Goal: Find specific page/section: Find specific page/section

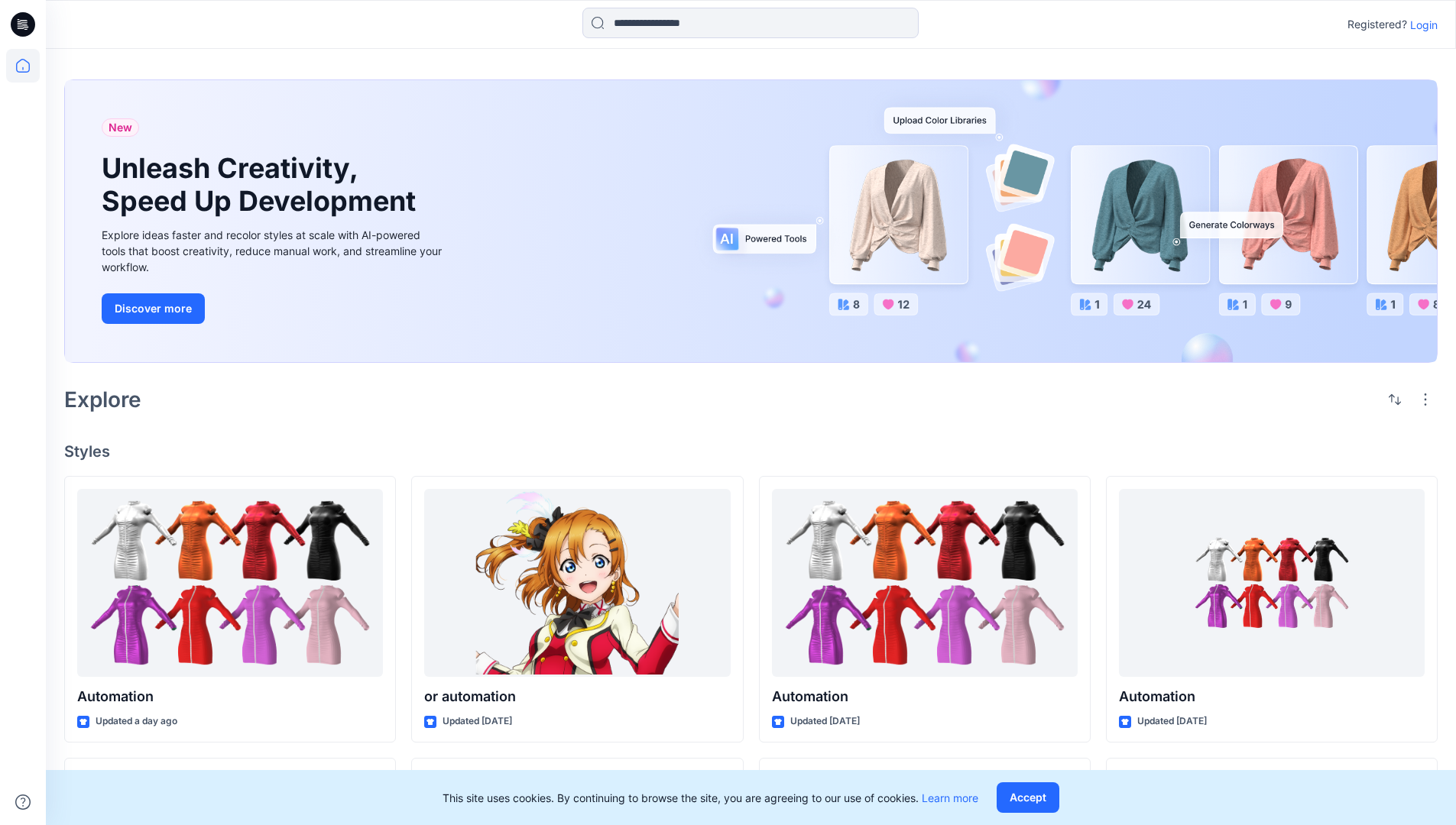
click at [1420, 25] on p "Login" at bounding box center [1424, 25] width 27 height 16
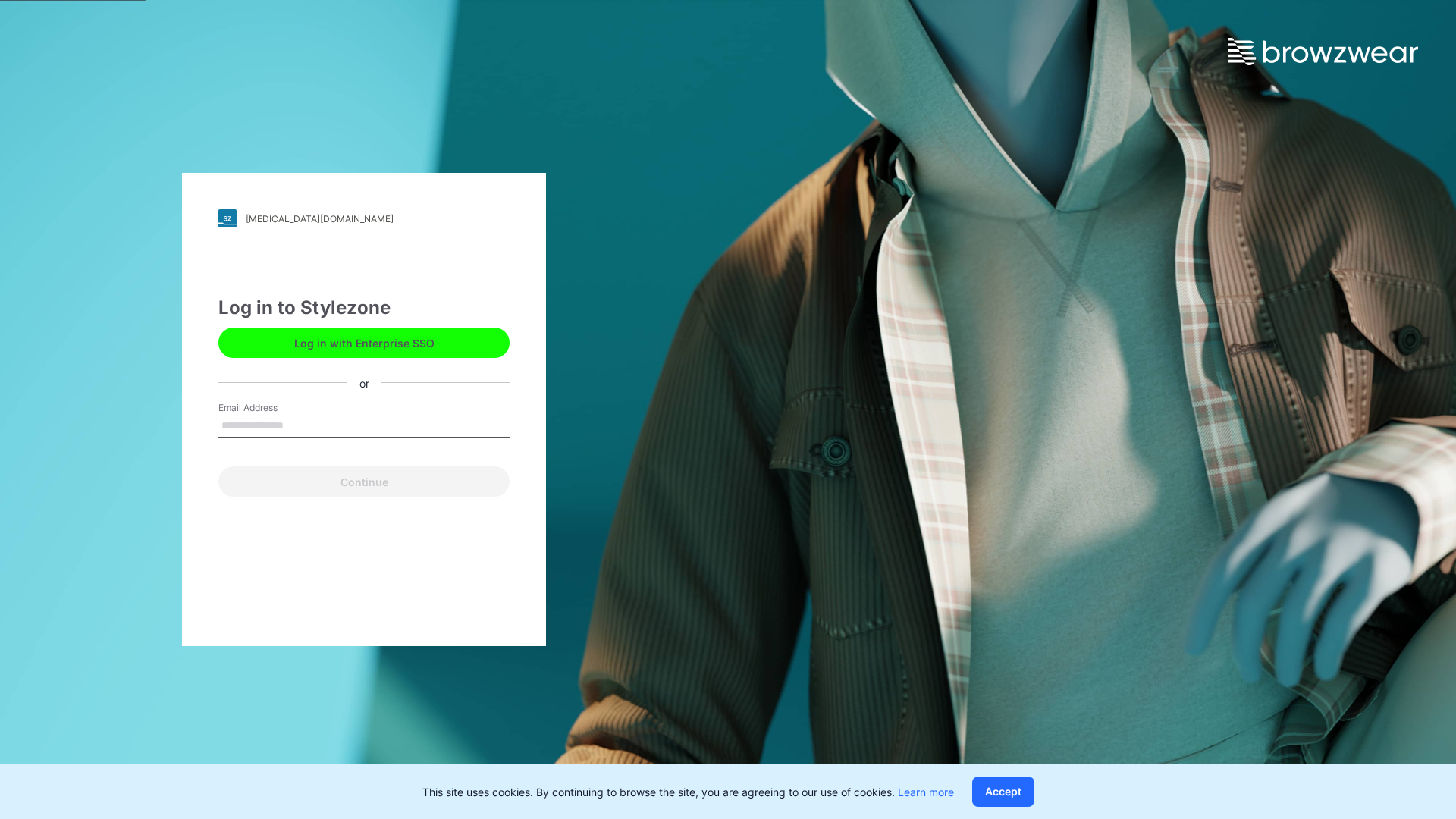
click at [300, 425] on input "Email Address" at bounding box center [364, 426] width 292 height 23
type input "**********"
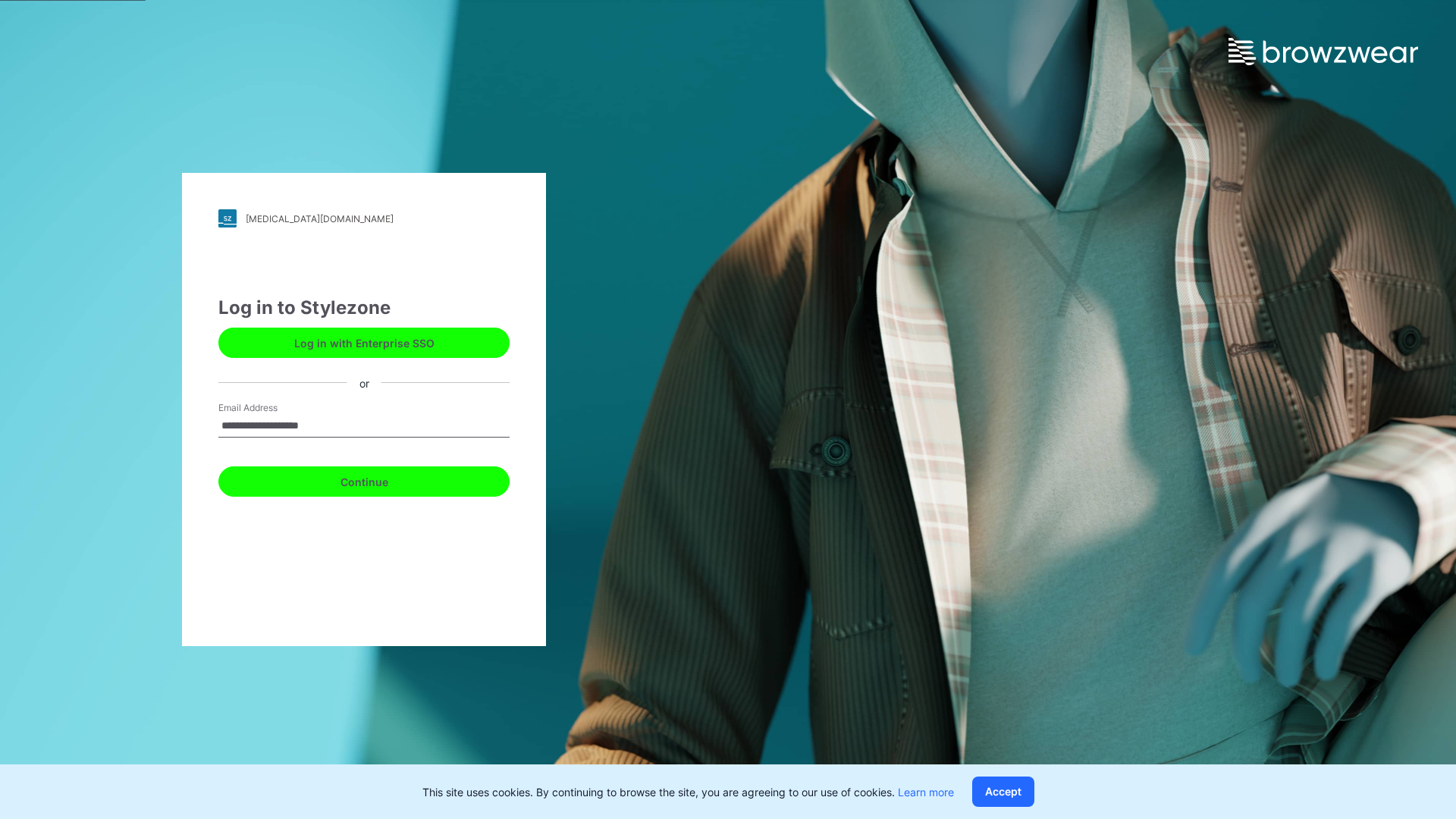
click at [381, 480] on button "Continue" at bounding box center [364, 481] width 292 height 30
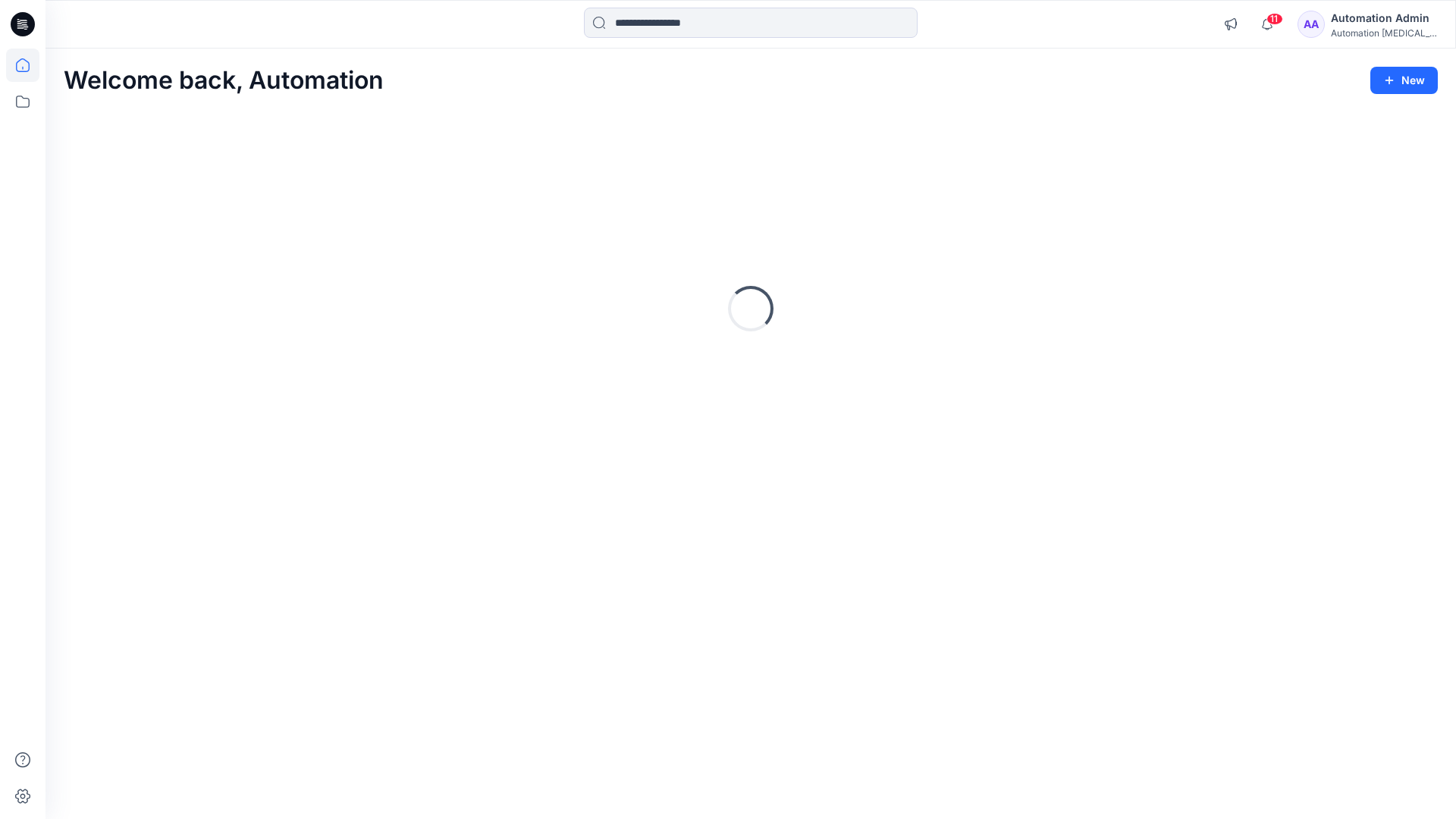
click at [29, 66] on icon at bounding box center [23, 66] width 13 height 13
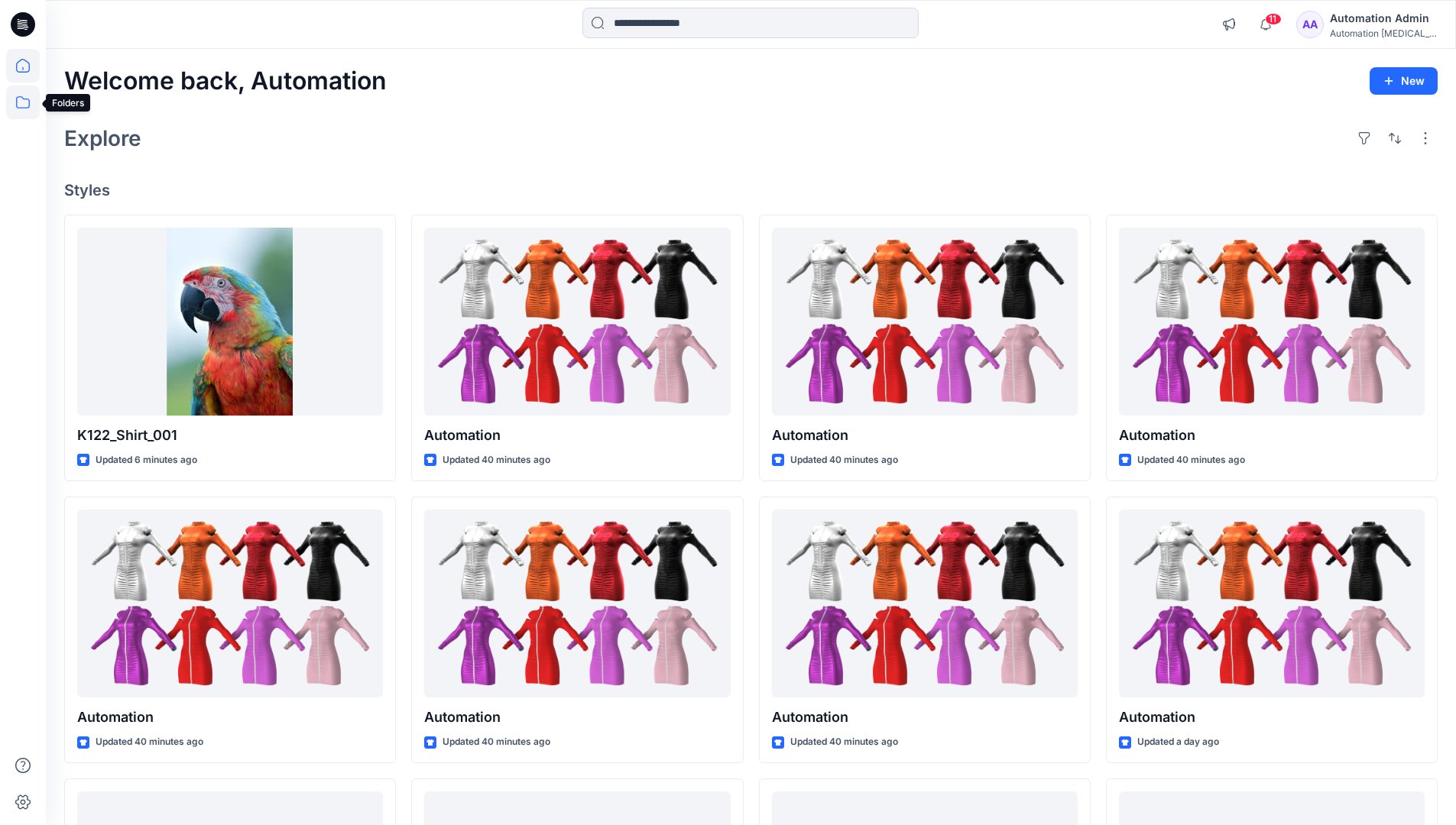
click at [25, 102] on icon at bounding box center [23, 102] width 34 height 34
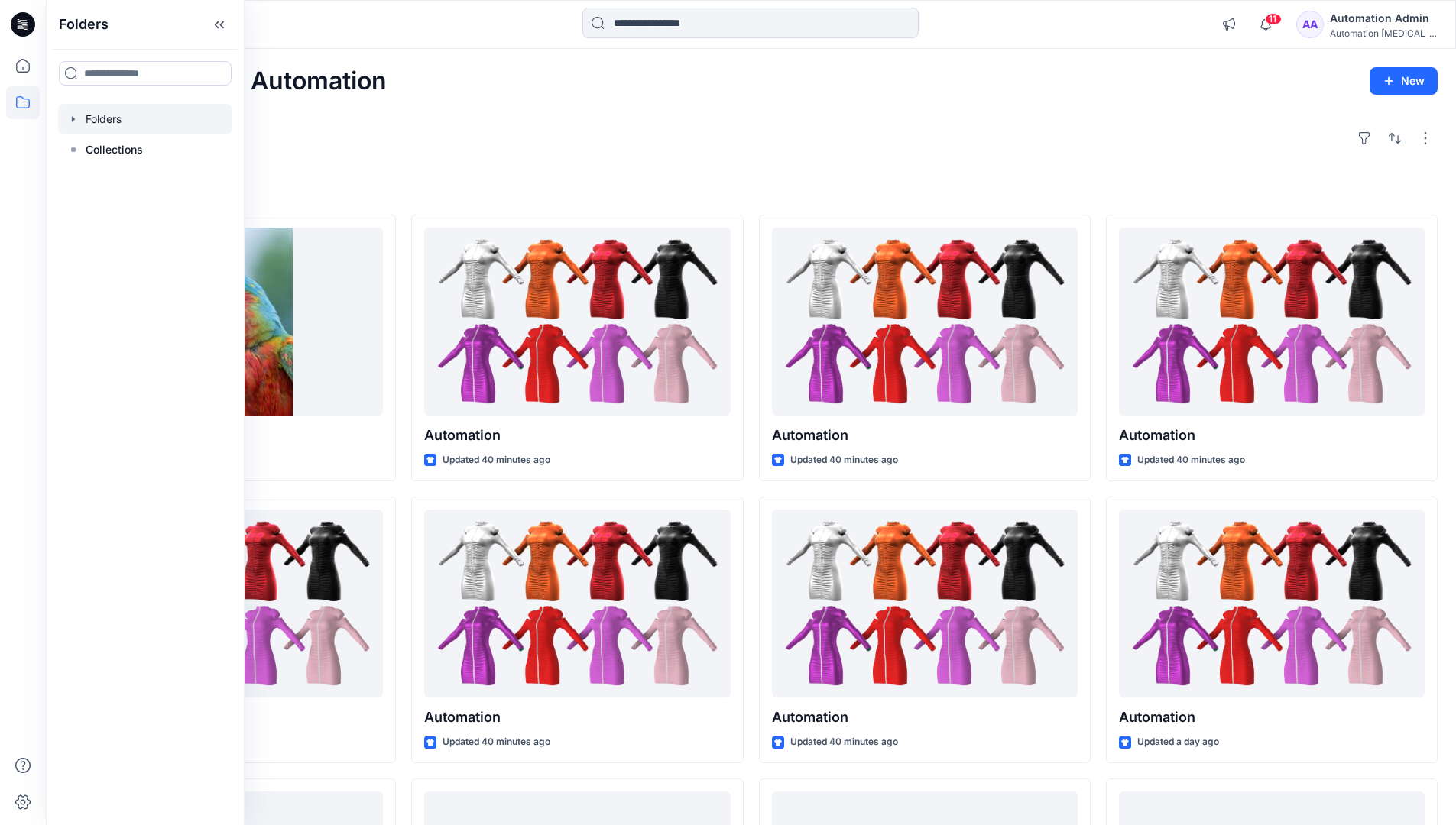
click at [163, 120] on div at bounding box center [146, 119] width 174 height 30
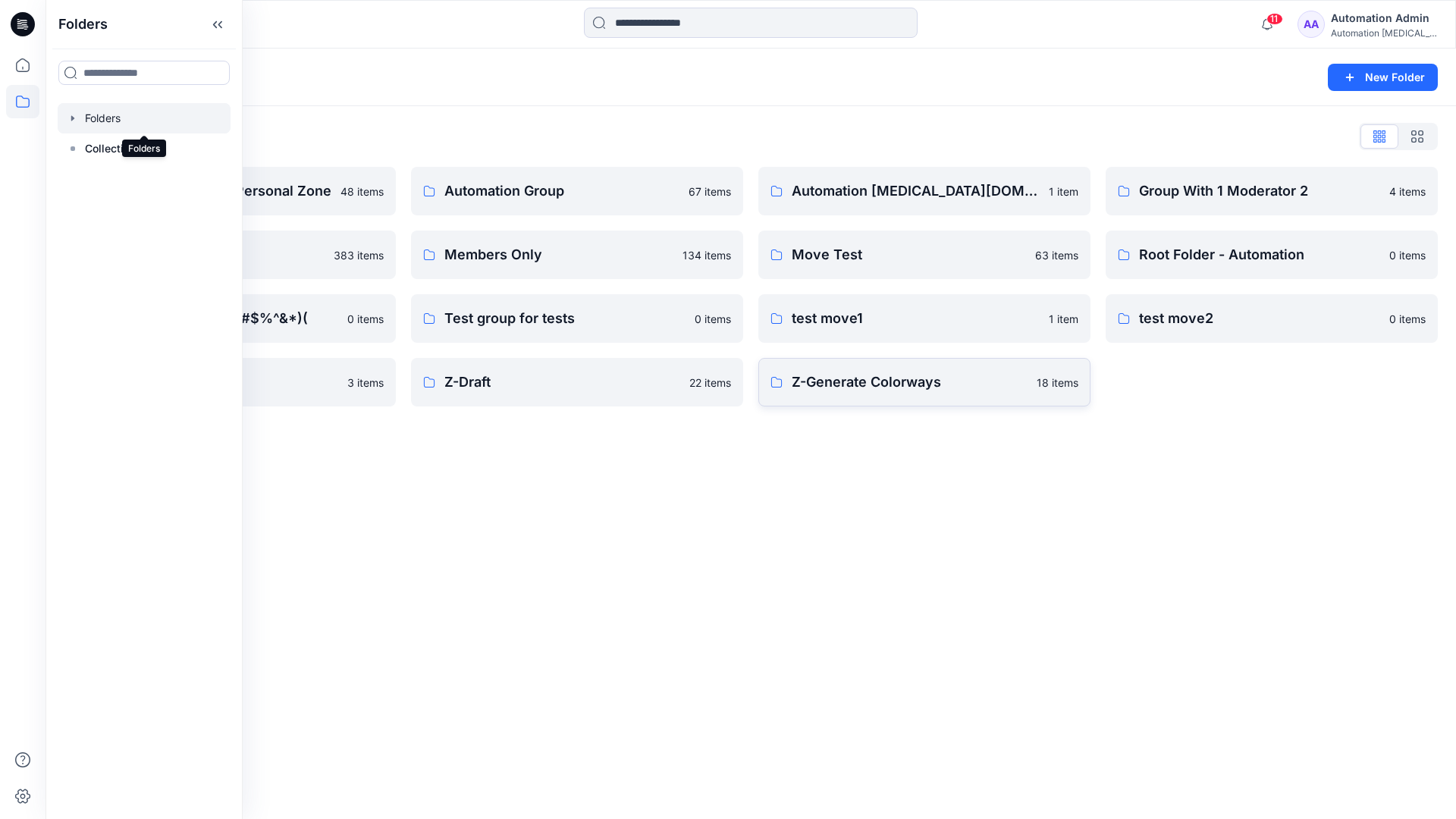
click at [871, 388] on p "Z-Generate Colorways" at bounding box center [909, 381] width 236 height 21
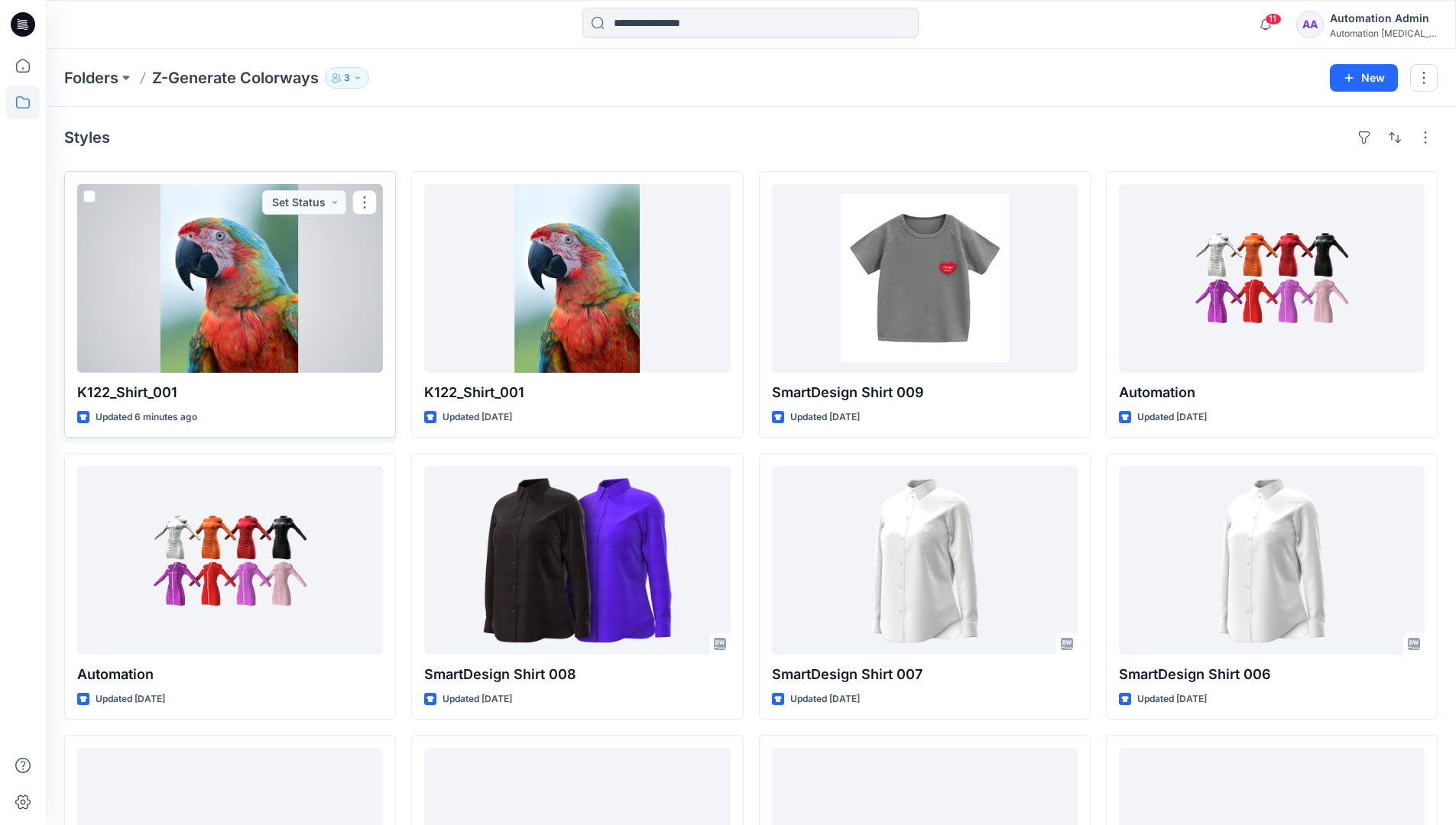
click at [89, 195] on span at bounding box center [89, 196] width 12 height 12
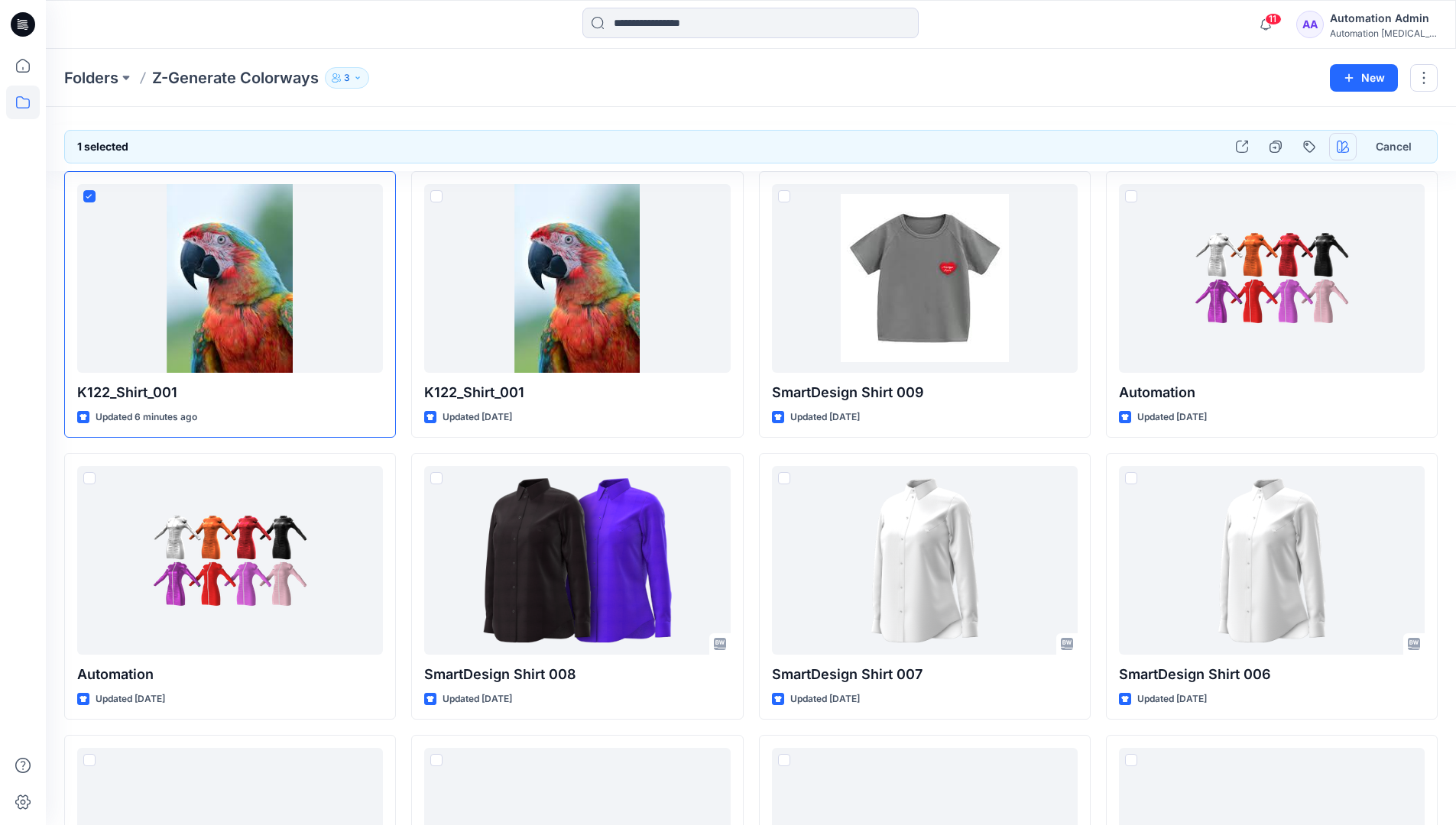
click at [1339, 140] on icon "button" at bounding box center [1343, 146] width 12 height 12
